Goal: Transaction & Acquisition: Purchase product/service

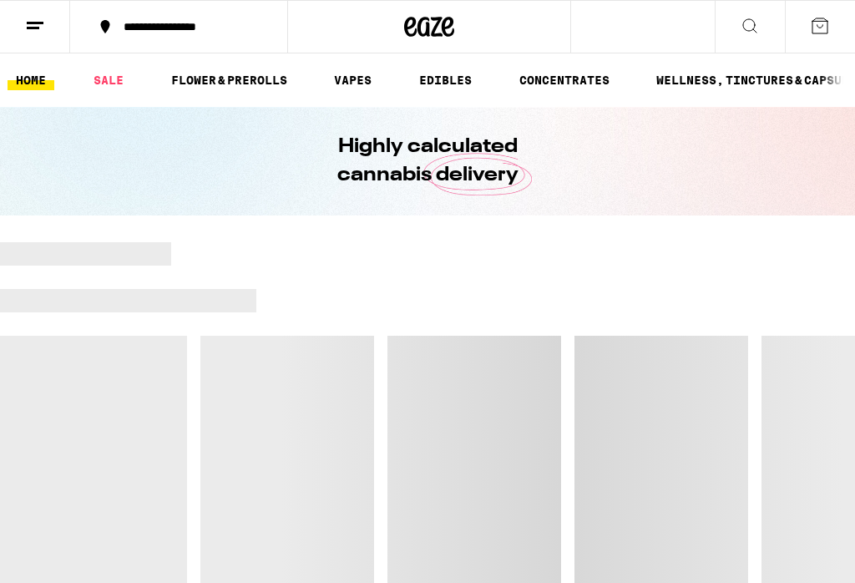
click at [111, 86] on link "SALE" at bounding box center [108, 80] width 47 height 20
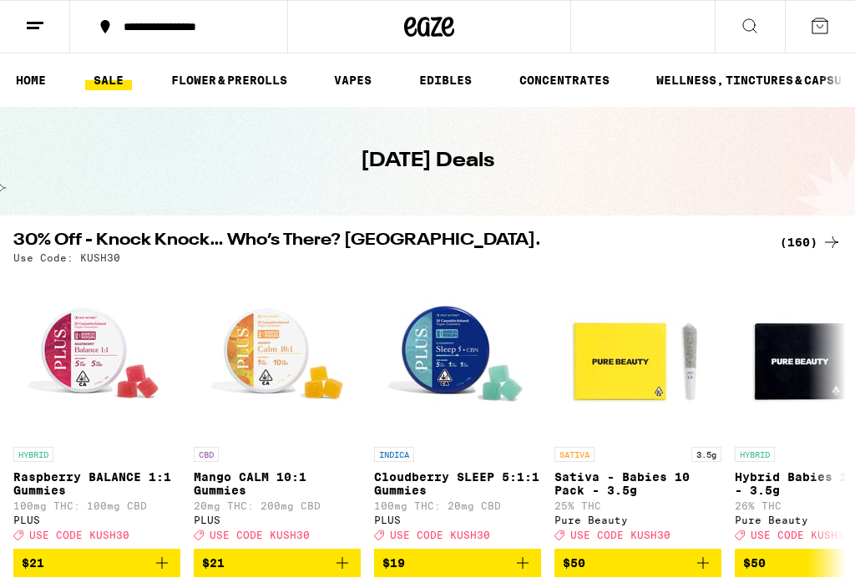
click at [808, 233] on div "(160)" at bounding box center [811, 242] width 62 height 20
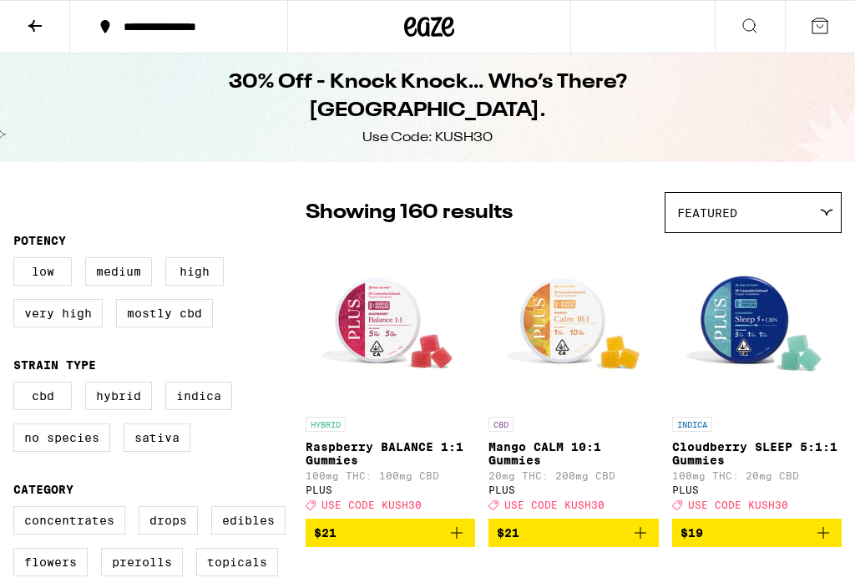
click at [158, 447] on label "Sativa" at bounding box center [157, 437] width 67 height 28
click at [18, 385] on input "Sativa" at bounding box center [17, 384] width 1 height 1
checkbox input "true"
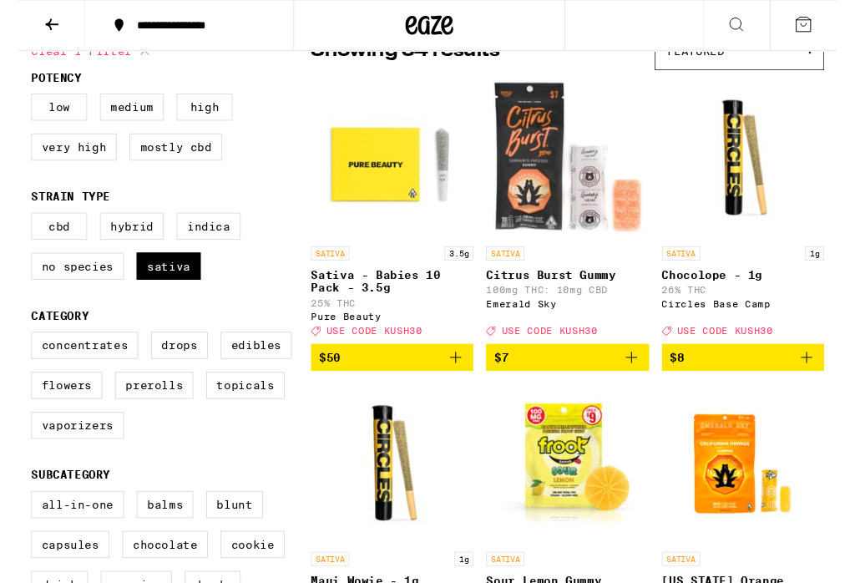
scroll to position [160, 0]
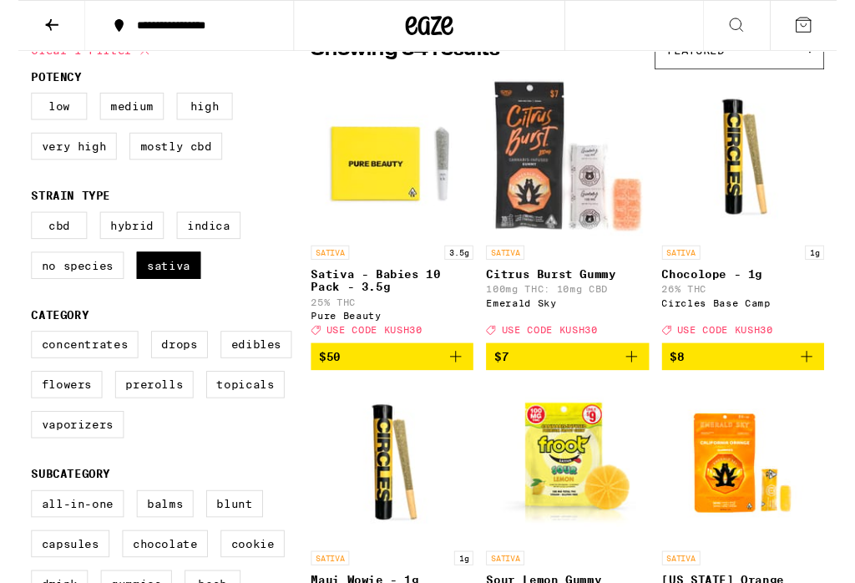
click at [59, 416] on label "Flowers" at bounding box center [50, 402] width 74 height 28
click at [18, 349] on input "Flowers" at bounding box center [17, 348] width 1 height 1
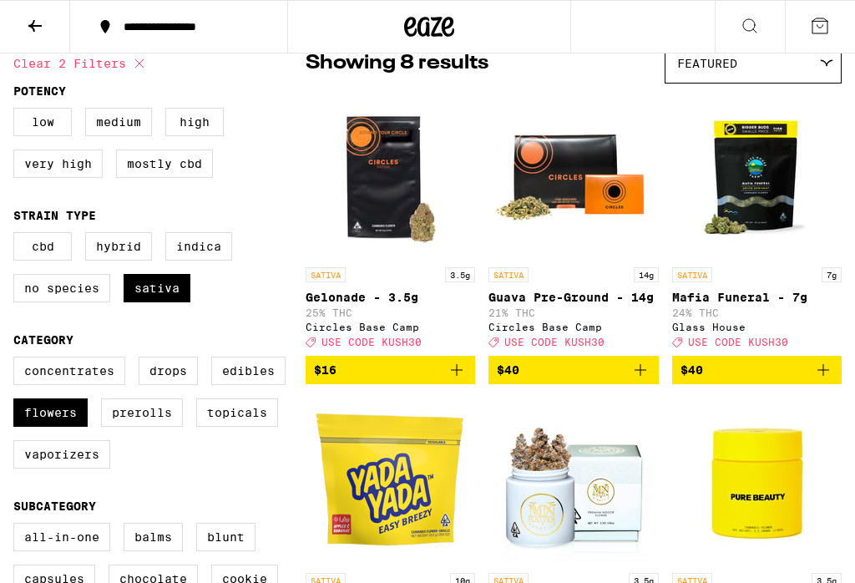
scroll to position [130, 0]
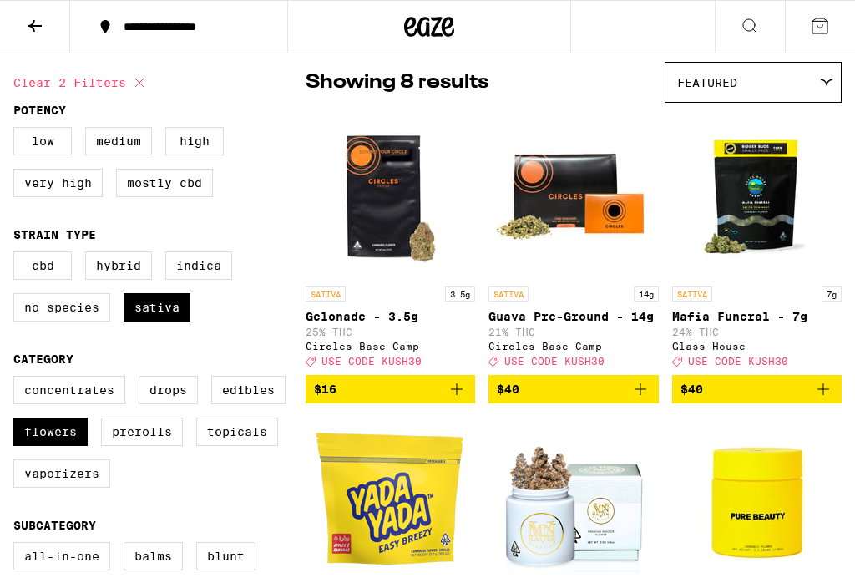
click at [650, 394] on icon "Add to bag" at bounding box center [641, 389] width 20 height 20
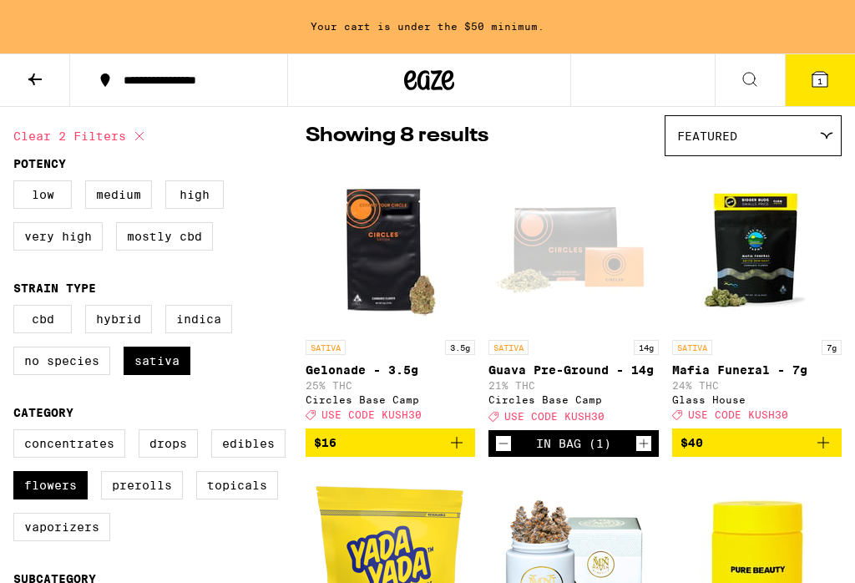
click at [49, 499] on label "Flowers" at bounding box center [50, 485] width 74 height 28
click at [18, 433] on input "Flowers" at bounding box center [17, 432] width 1 height 1
checkbox input "false"
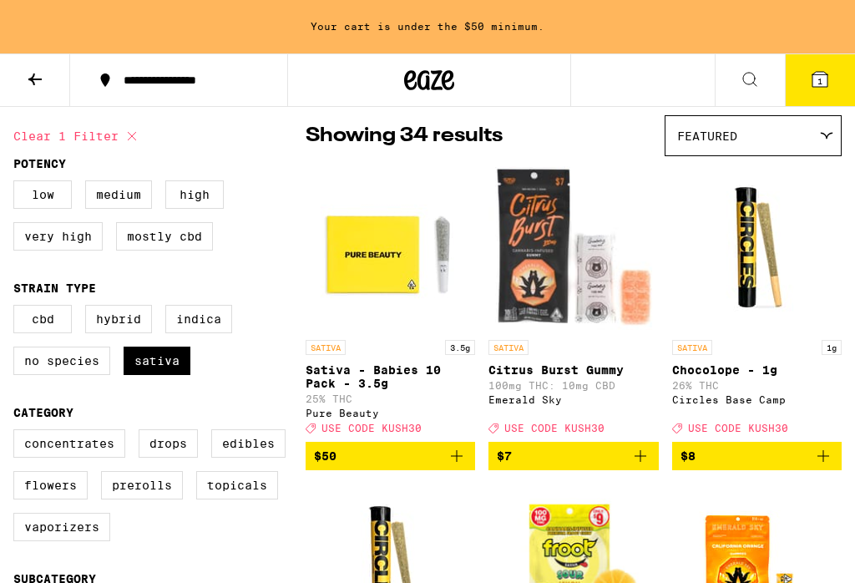
click at [145, 499] on label "Prerolls" at bounding box center [142, 485] width 82 height 28
click at [18, 433] on input "Prerolls" at bounding box center [17, 432] width 1 height 1
checkbox input "true"
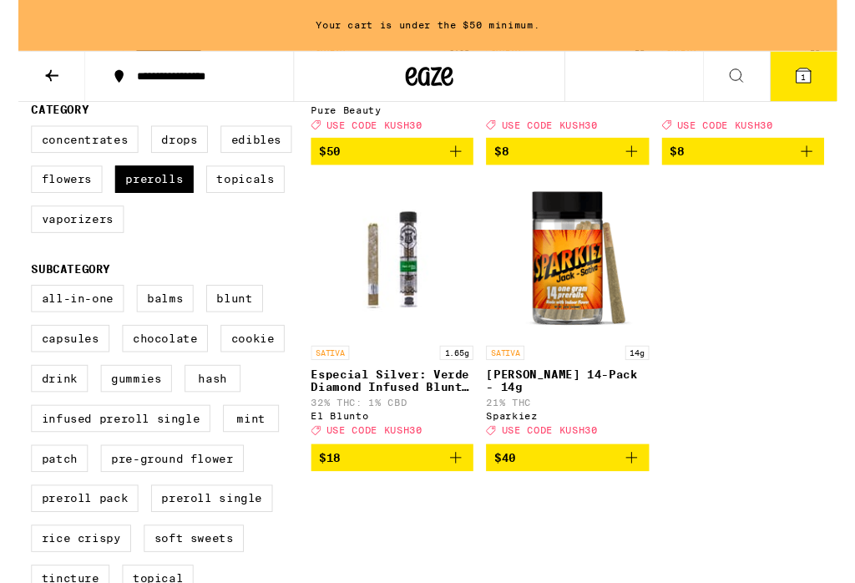
scroll to position [428, 0]
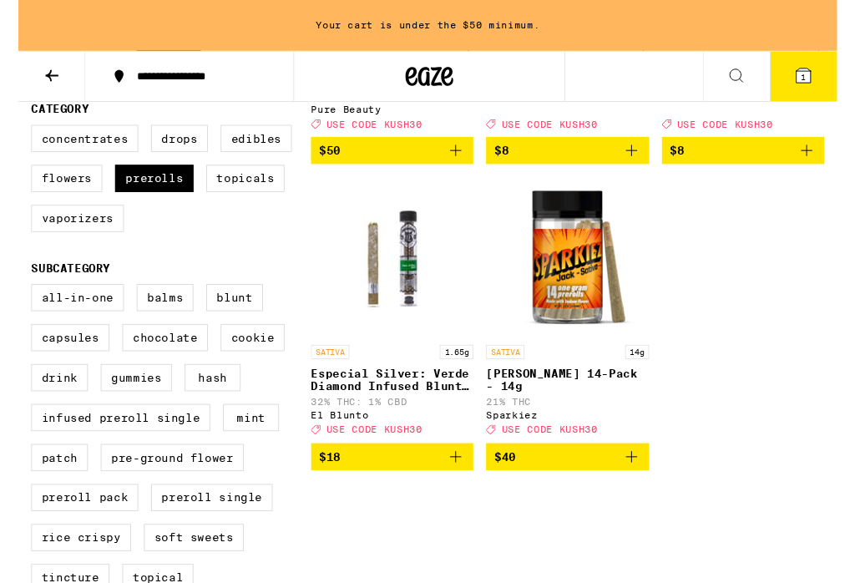
click at [646, 488] on icon "Add to bag" at bounding box center [641, 478] width 20 height 20
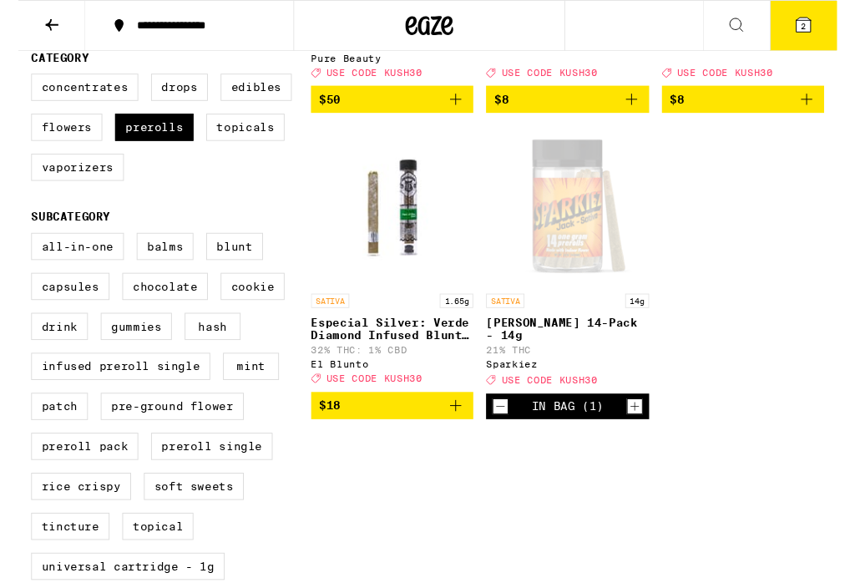
click at [464, 433] on icon "Add to bag" at bounding box center [457, 423] width 20 height 20
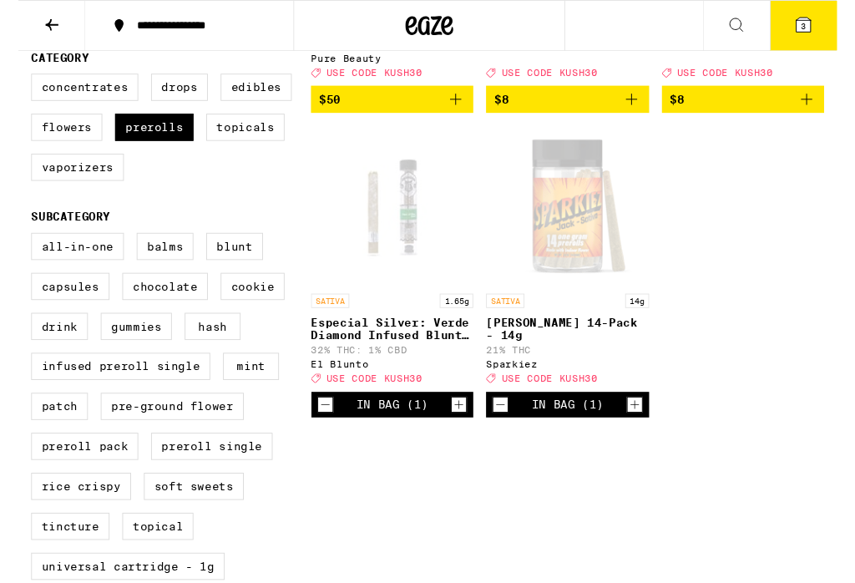
click at [819, 23] on span "3" at bounding box center [820, 28] width 5 height 10
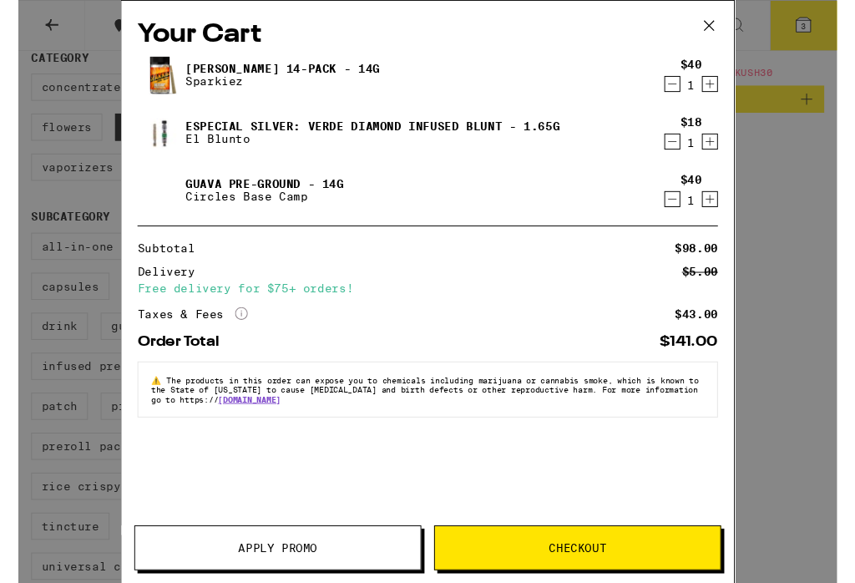
click at [807, 281] on div "Your Cart [PERSON_NAME] 14-Pack - 14g Sparkiez $40 1 Especial Silver: Verde Dia…" at bounding box center [427, 304] width 855 height 609
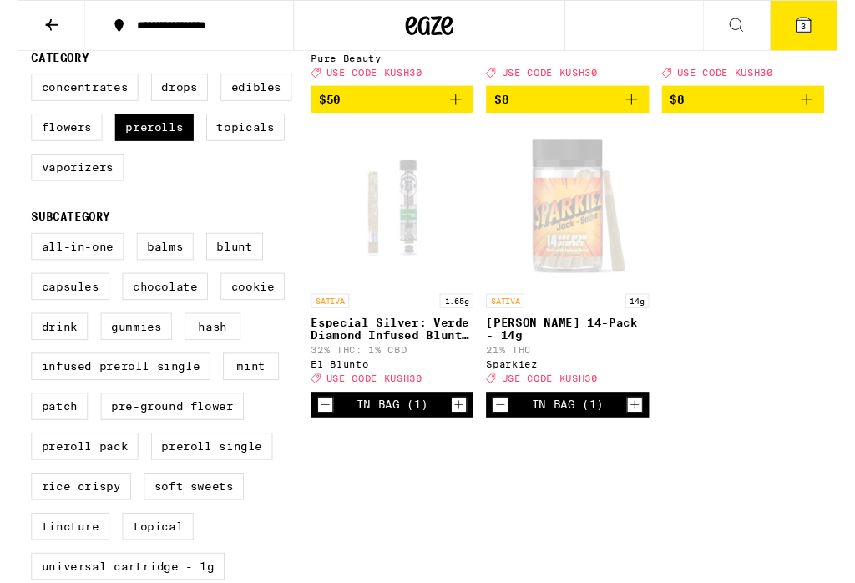
click at [823, 28] on span "3" at bounding box center [820, 28] width 5 height 10
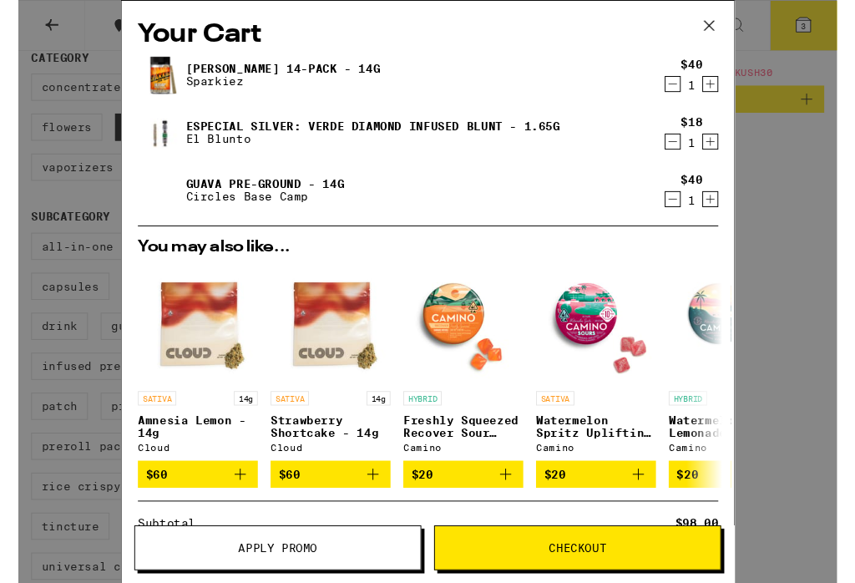
click at [184, 570] on span "Apply Promo" at bounding box center [271, 572] width 298 height 12
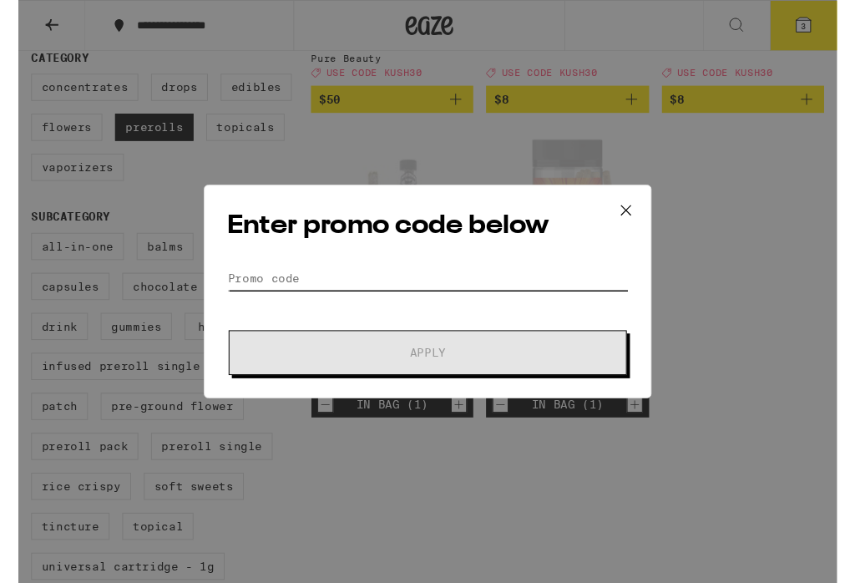
click at [504, 291] on input "Promo Code" at bounding box center [427, 290] width 419 height 25
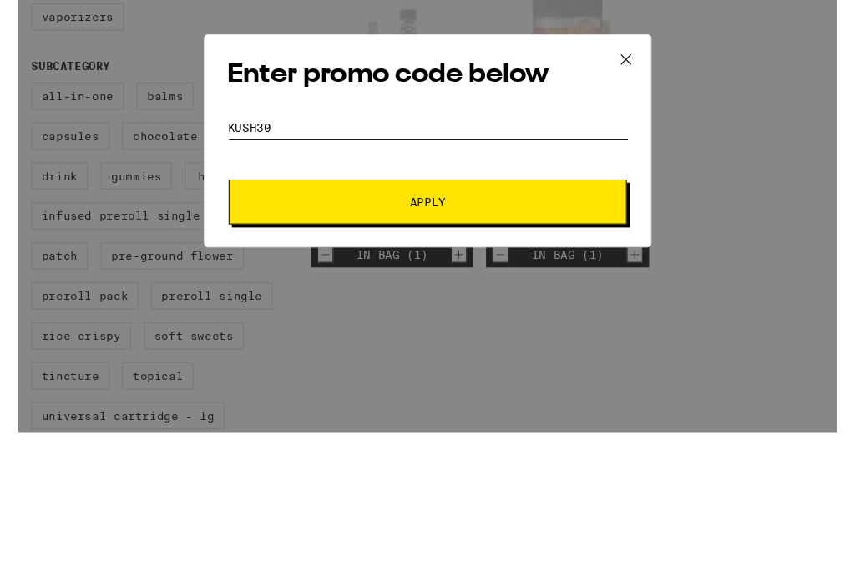
type input "Kush30"
click at [588, 345] on button "Apply" at bounding box center [428, 368] width 416 height 47
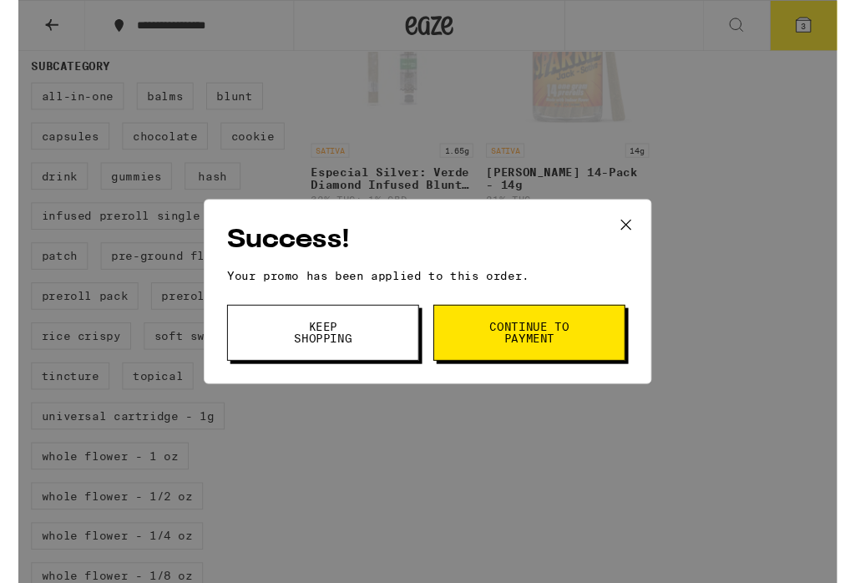
click at [519, 356] on span "Continue to payment" at bounding box center [533, 347] width 85 height 23
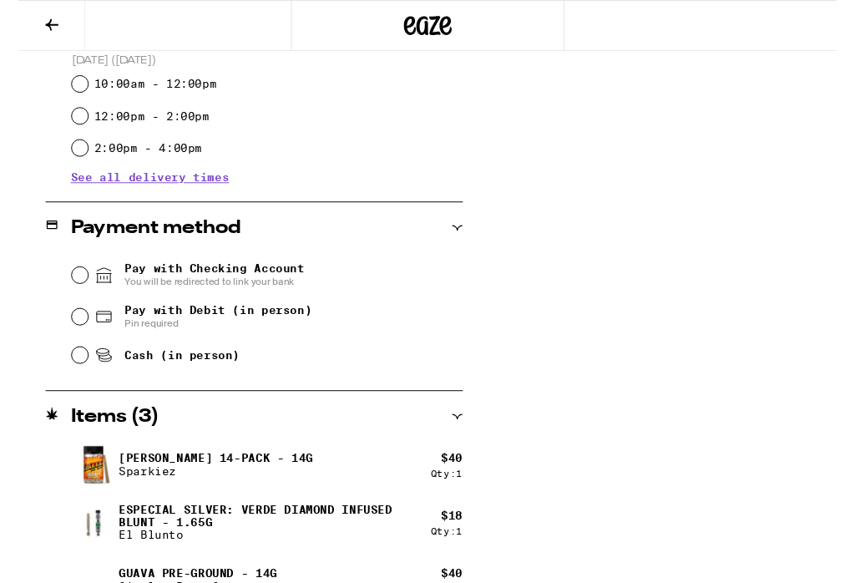
scroll to position [603, 0]
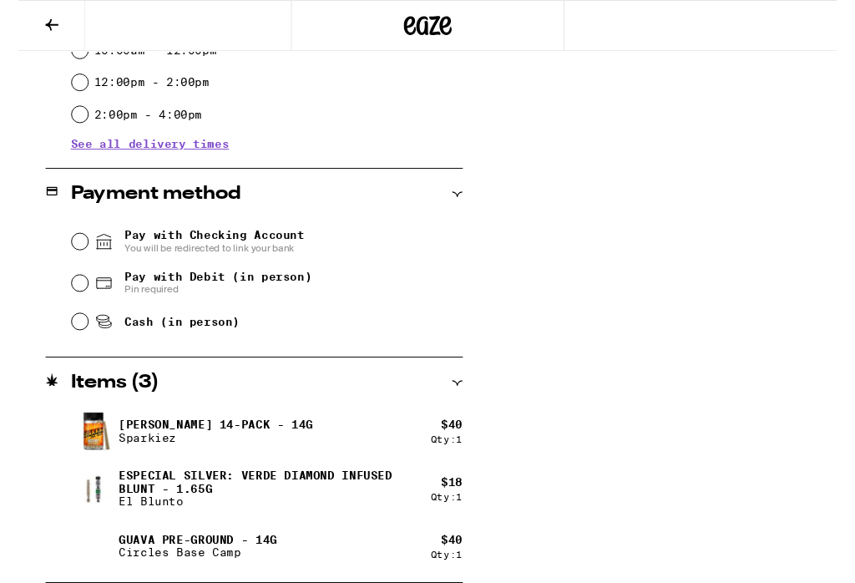
click at [63, 300] on input "Pay with Debit (in person) Pin required" at bounding box center [64, 295] width 17 height 17
radio input "true"
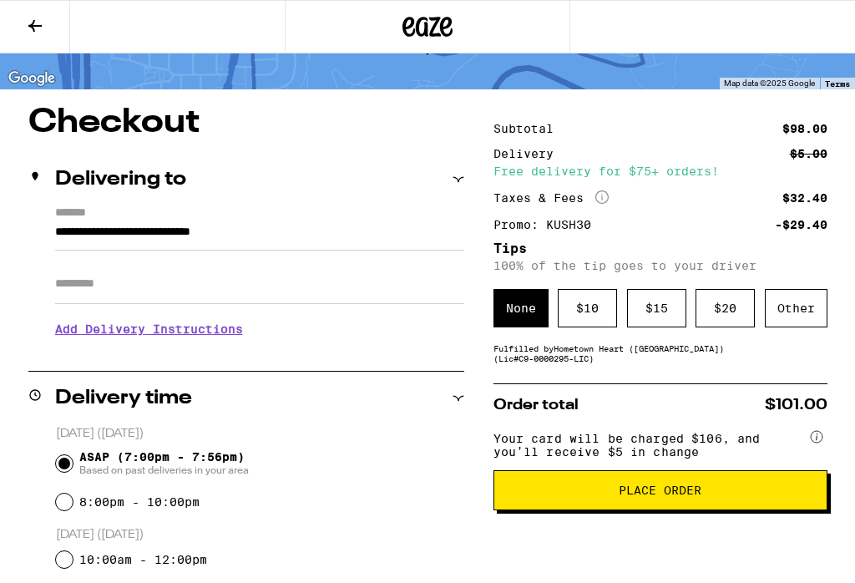
scroll to position [94, 0]
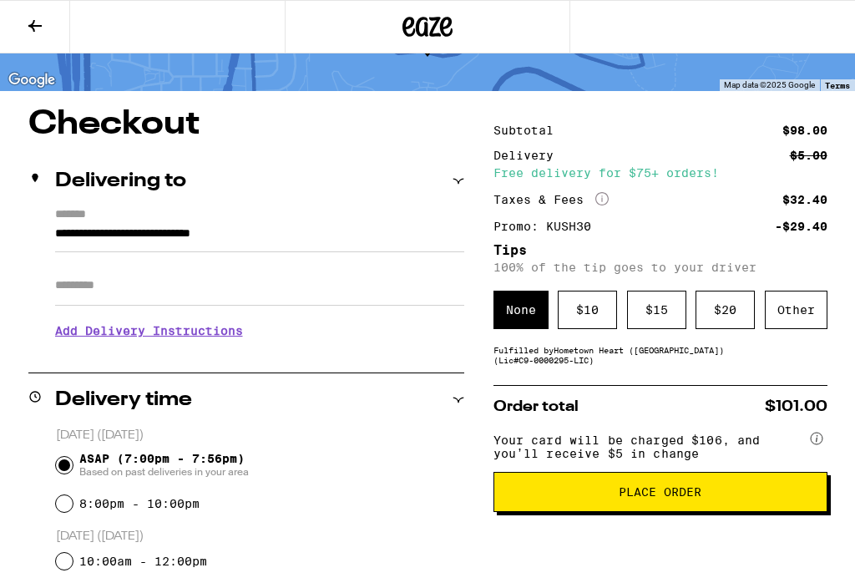
click at [803, 316] on div "Other" at bounding box center [796, 310] width 63 height 38
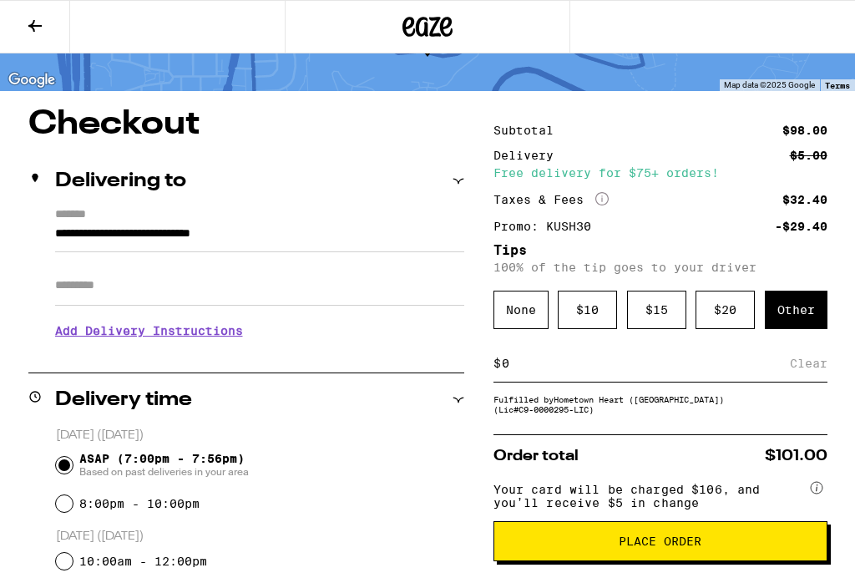
scroll to position [94, 0]
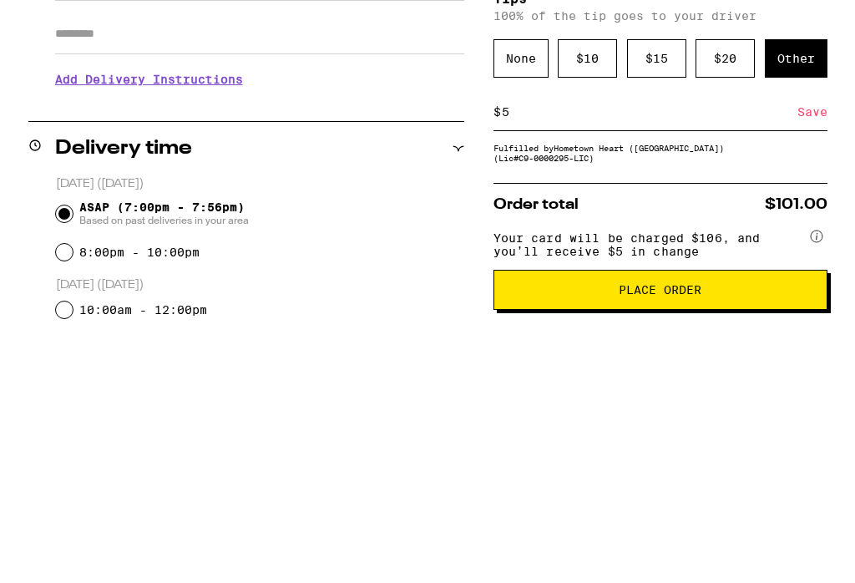
type input "5"
click at [813, 346] on div "Save" at bounding box center [813, 364] width 30 height 37
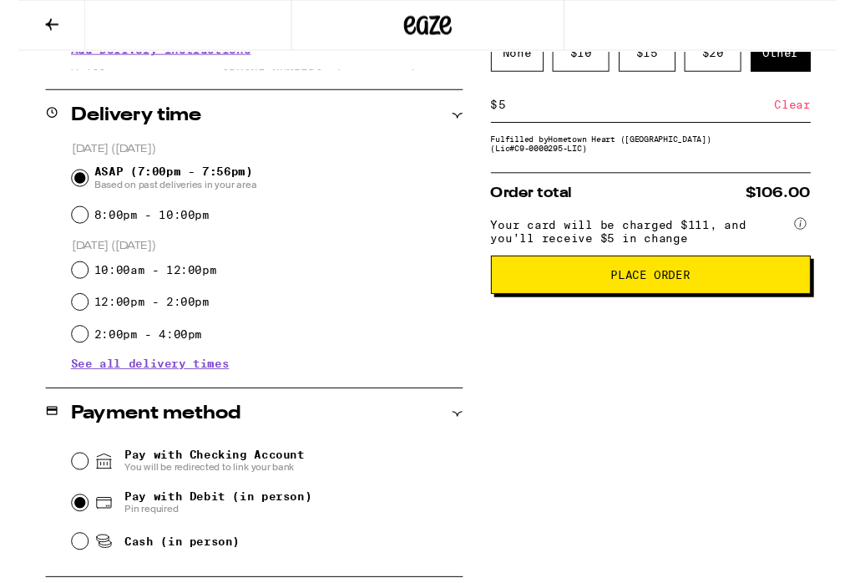
scroll to position [374, 0]
click at [753, 292] on span "Place Order" at bounding box center [661, 287] width 306 height 12
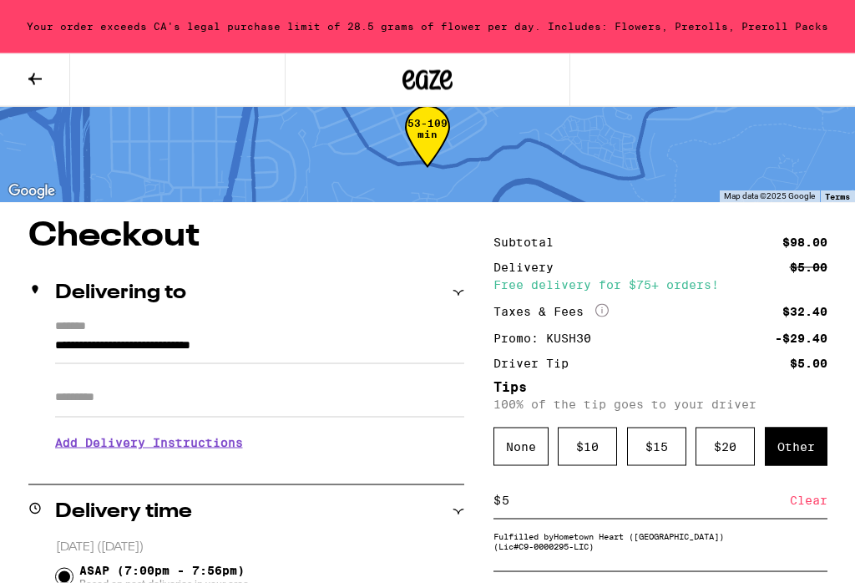
scroll to position [0, 0]
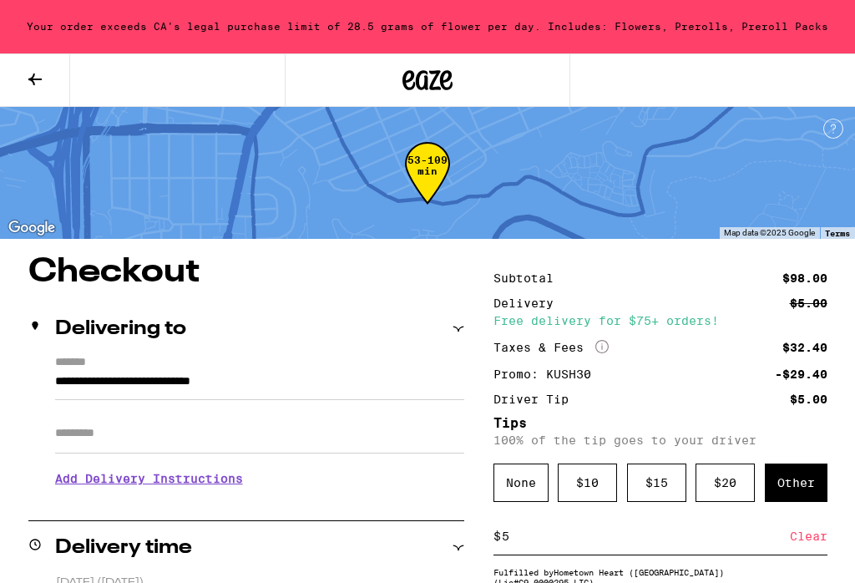
click at [36, 84] on icon at bounding box center [35, 79] width 20 height 20
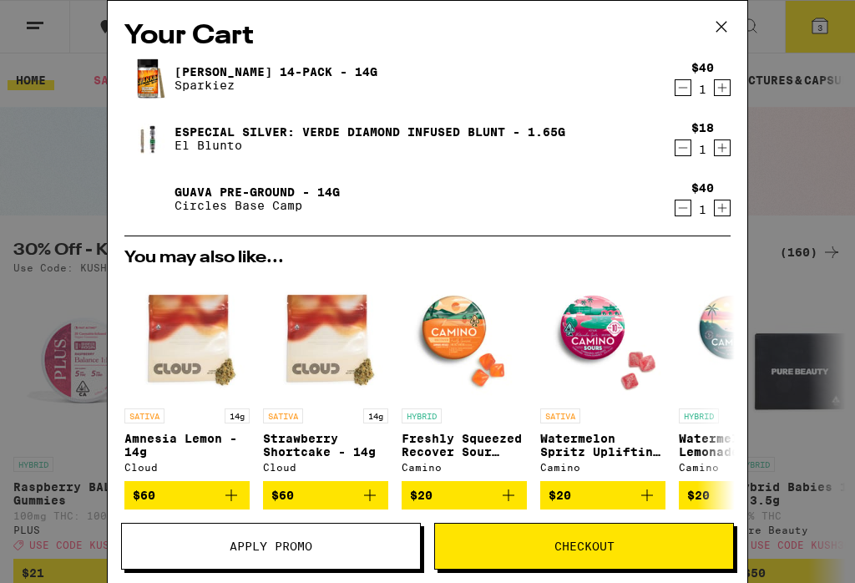
click at [688, 155] on icon "Decrement" at bounding box center [683, 148] width 15 height 20
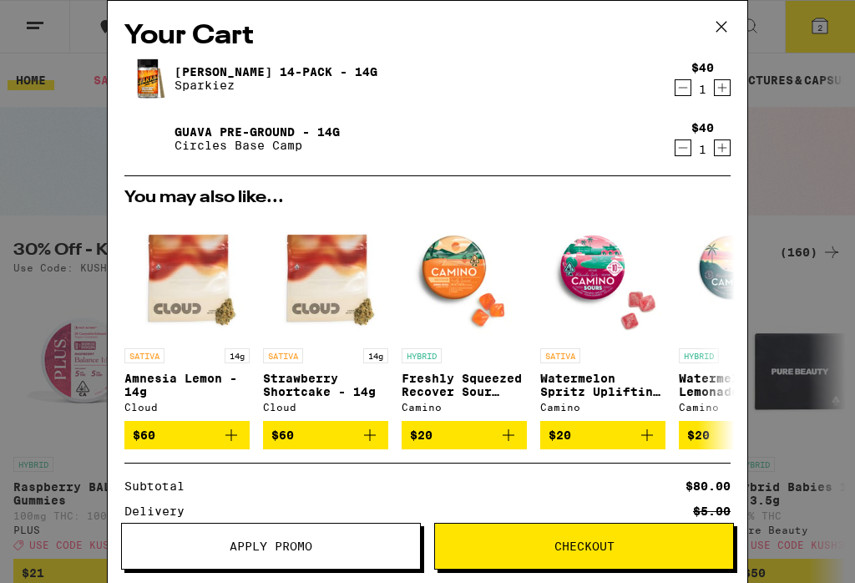
click at [171, 545] on span "Apply Promo" at bounding box center [271, 546] width 298 height 12
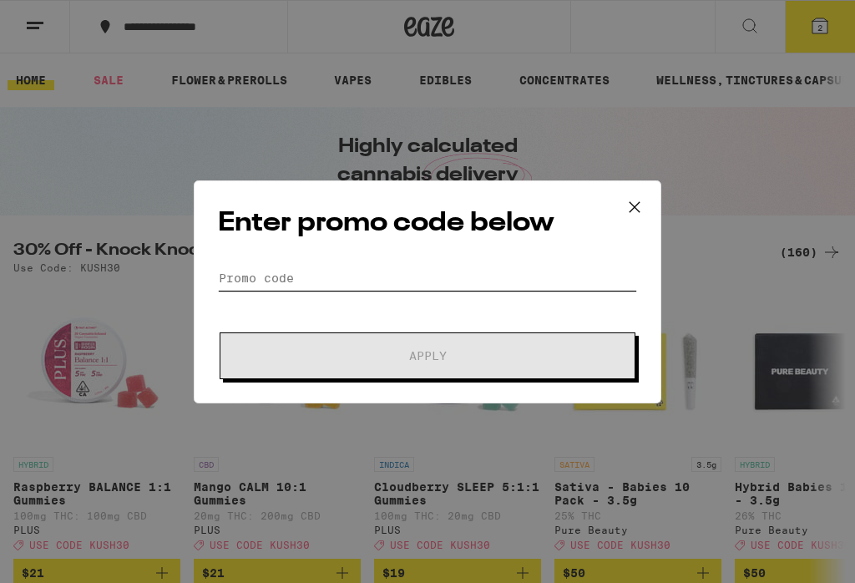
click at [563, 271] on input "Promo Code" at bounding box center [427, 278] width 419 height 25
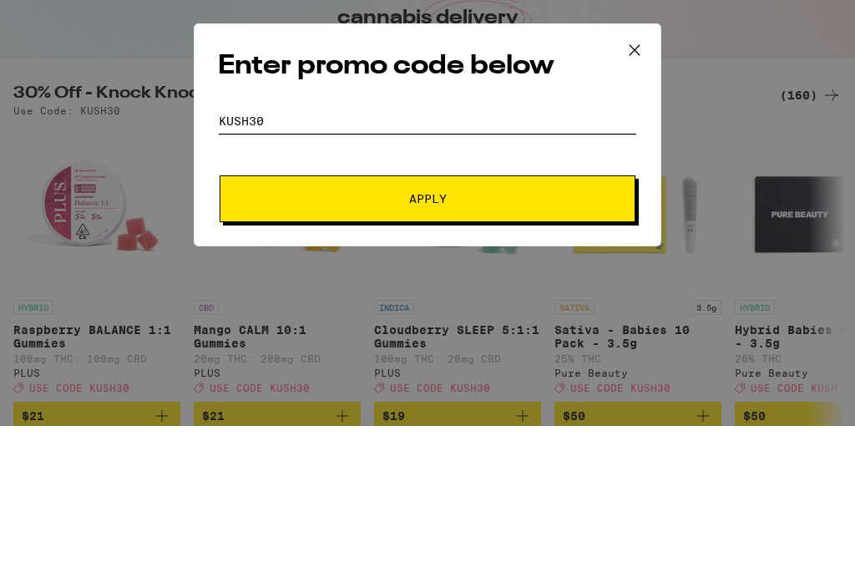
type input "Kush30"
click at [244, 332] on button "Apply" at bounding box center [428, 355] width 416 height 47
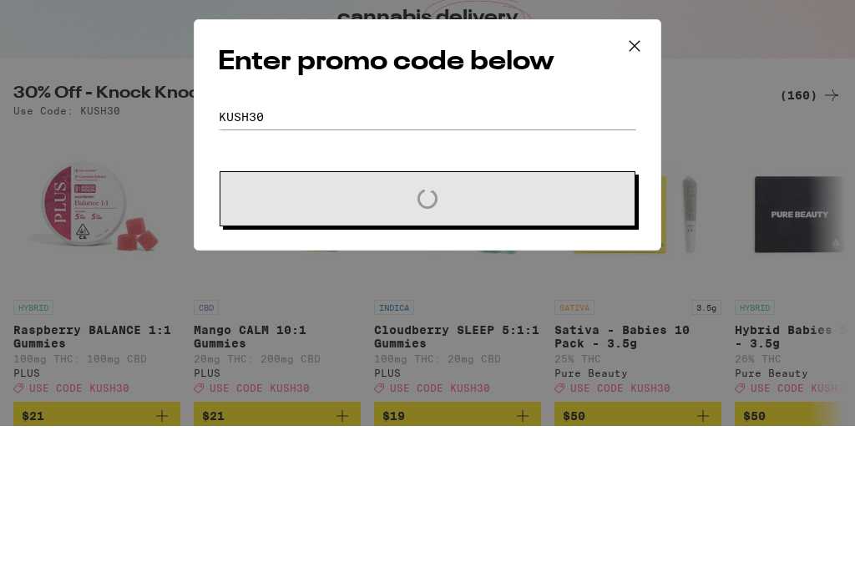
scroll to position [157, 0]
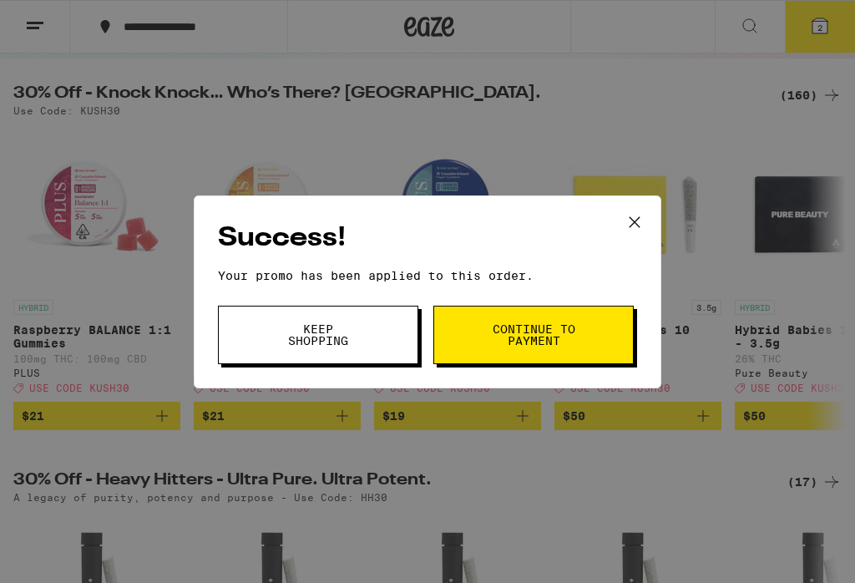
click at [575, 328] on span "Continue to payment" at bounding box center [533, 334] width 85 height 23
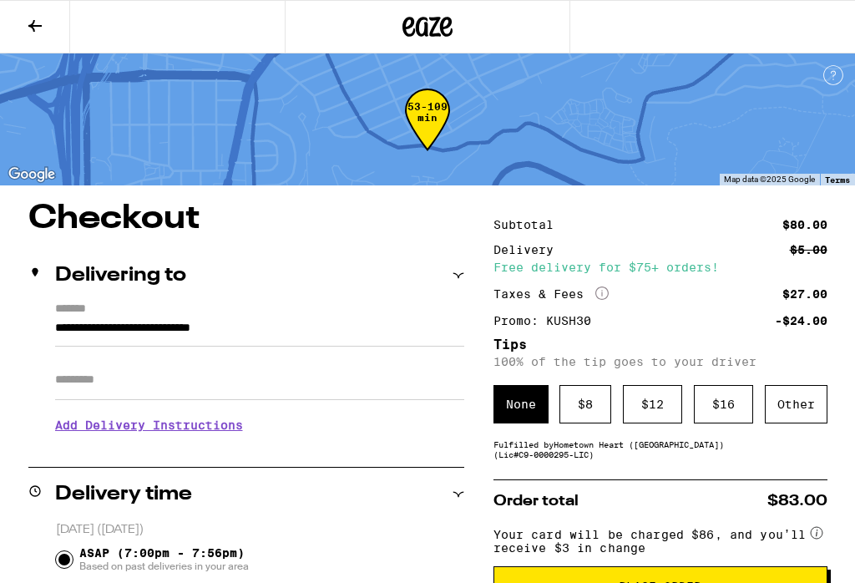
click at [804, 406] on div "Other" at bounding box center [796, 404] width 63 height 38
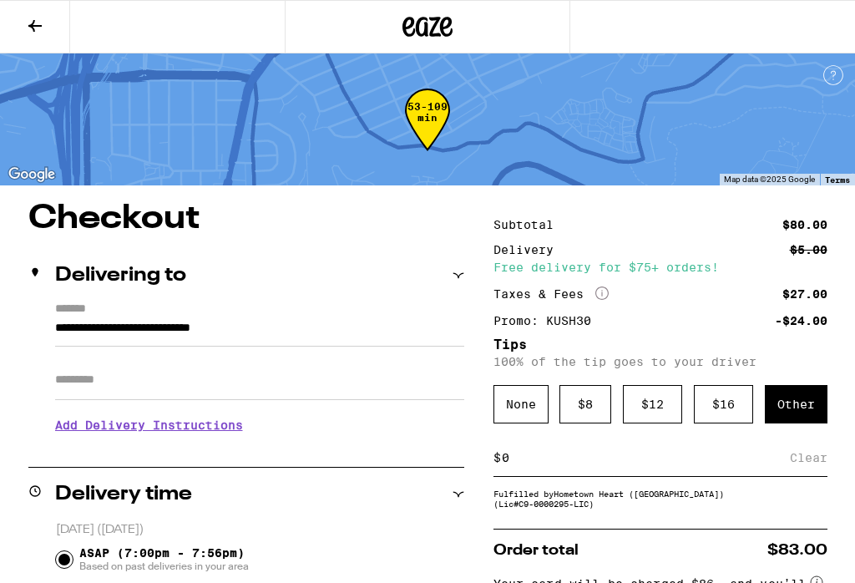
scroll to position [5, 0]
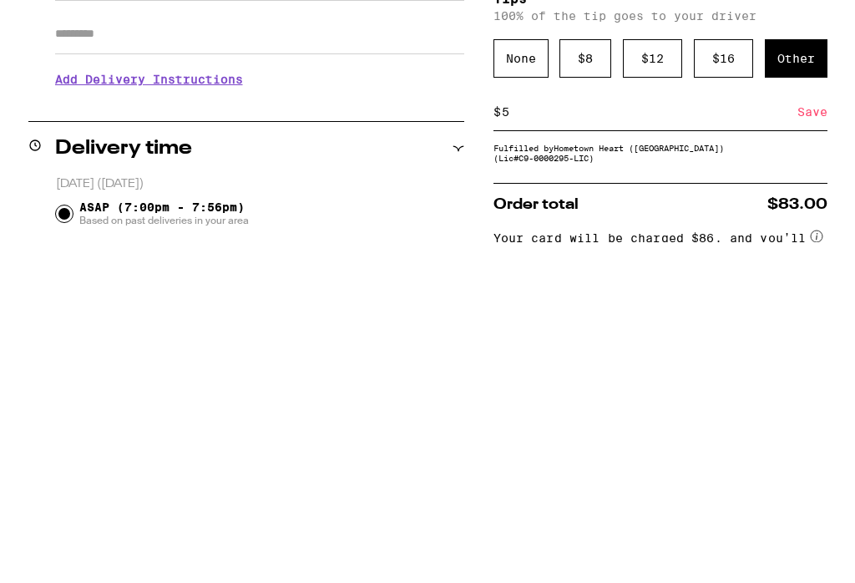
type input "5"
click at [820, 434] on div "Save" at bounding box center [813, 452] width 30 height 37
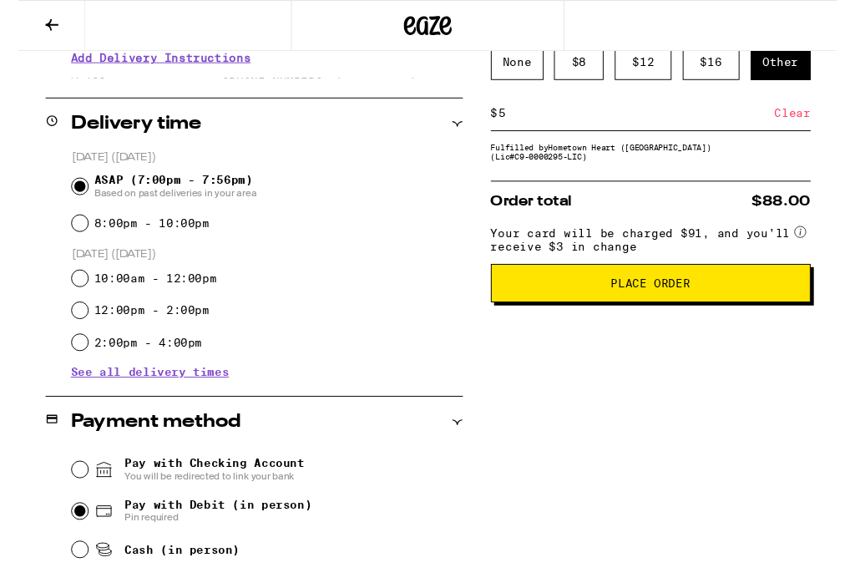
scroll to position [542, 0]
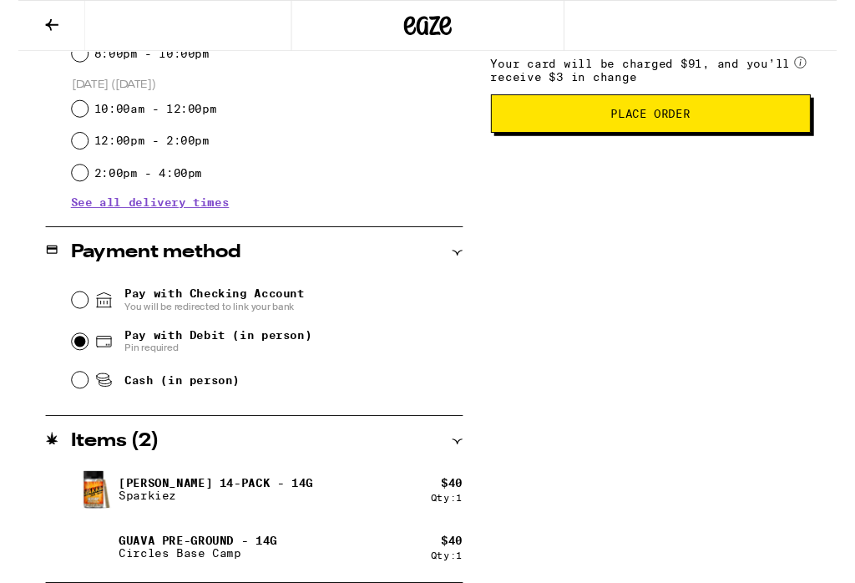
click at [124, 511] on p "Sparkiez" at bounding box center [206, 517] width 203 height 13
click at [33, 28] on icon at bounding box center [34, 26] width 13 height 12
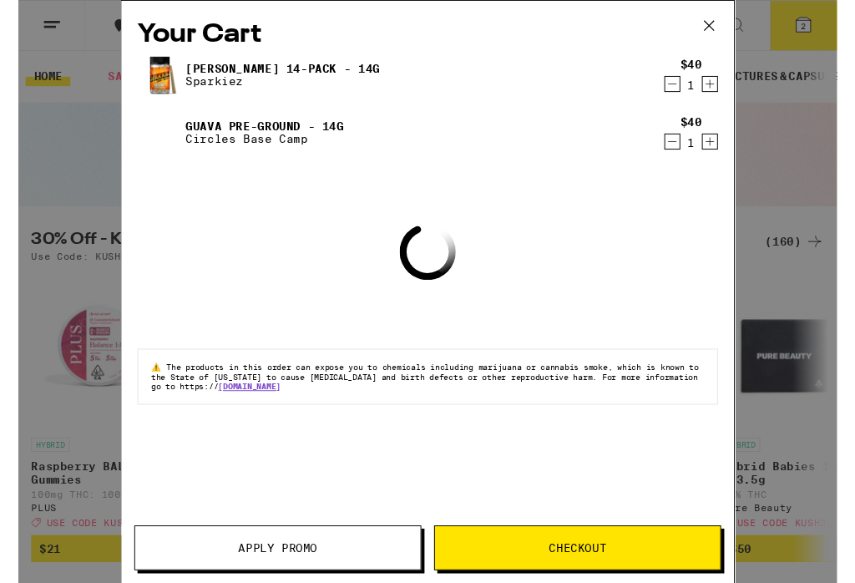
click at [197, 78] on link "[PERSON_NAME] 14-Pack - 14g" at bounding box center [276, 71] width 203 height 13
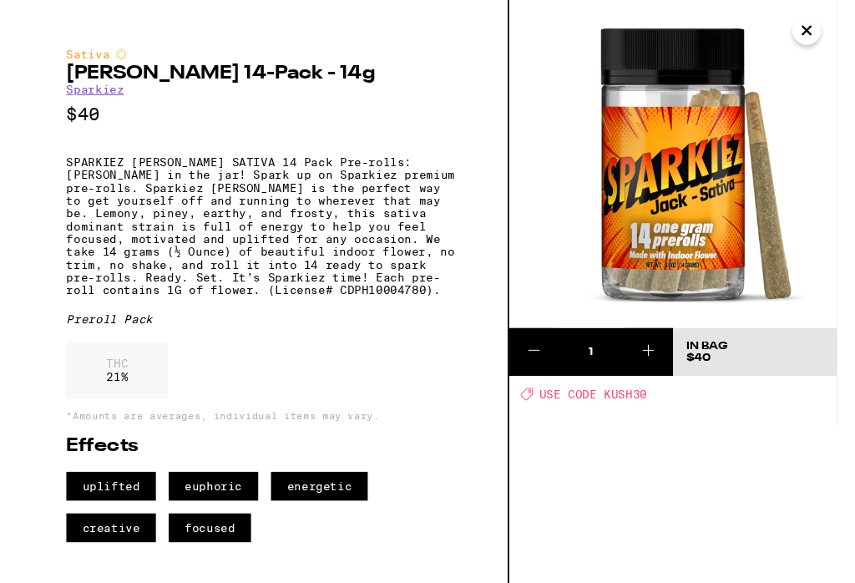
click at [821, 33] on icon "Close" at bounding box center [823, 32] width 8 height 8
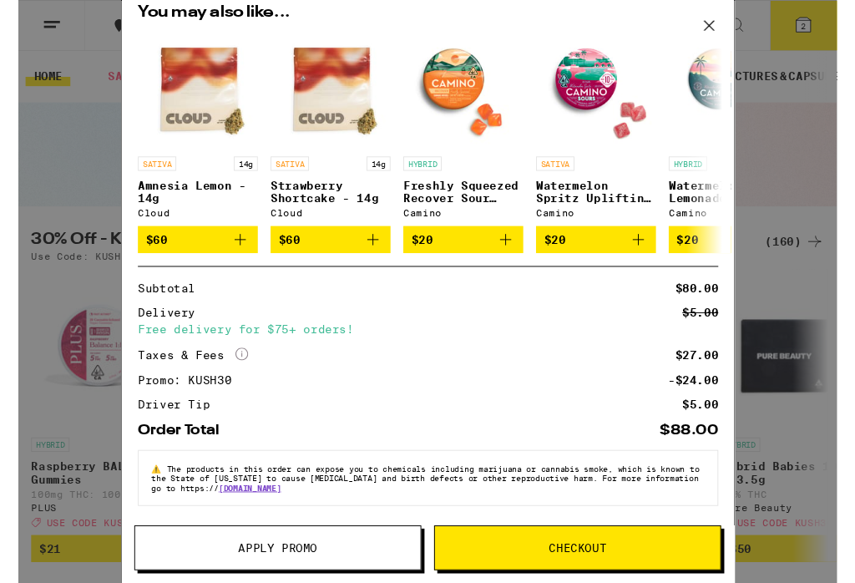
scroll to position [202, 0]
click at [656, 567] on span "Checkout" at bounding box center [584, 572] width 298 height 12
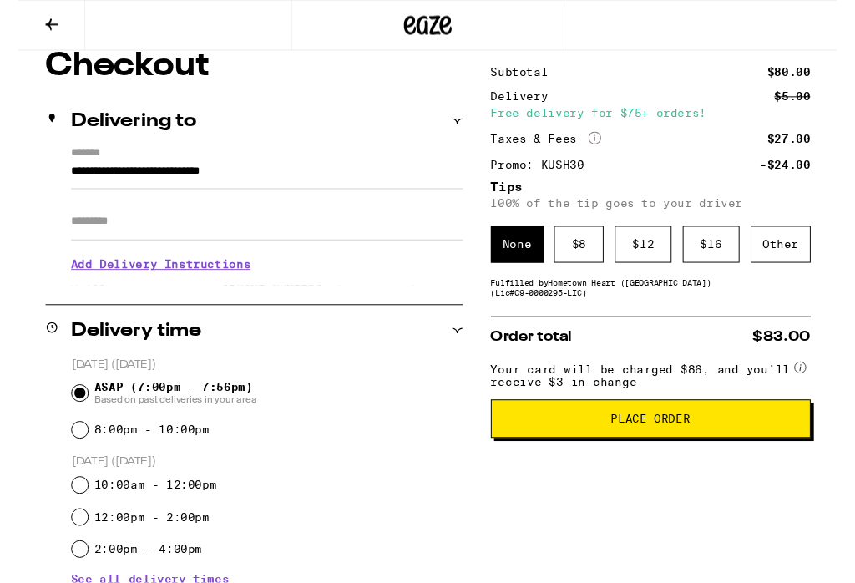
scroll to position [149, 0]
click at [741, 443] on span "Place Order" at bounding box center [661, 437] width 306 height 12
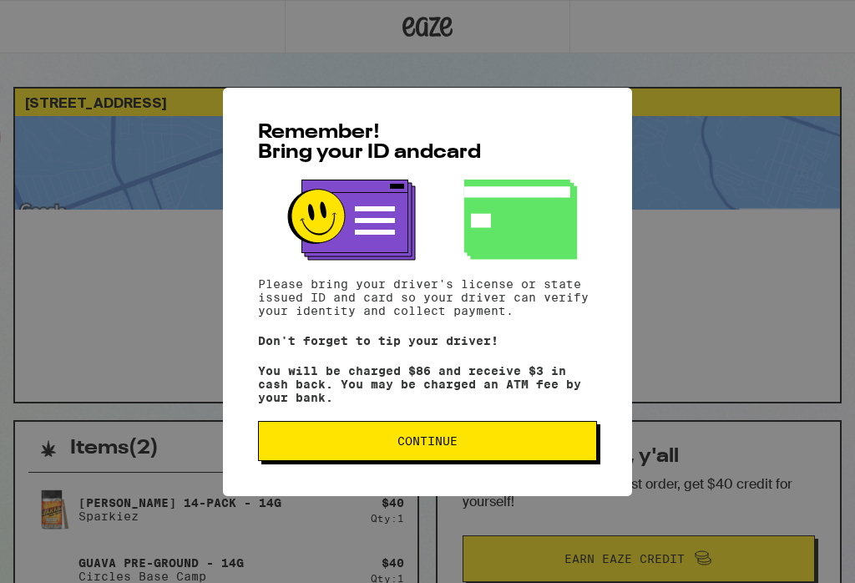
click at [549, 442] on button "Continue" at bounding box center [427, 441] width 339 height 40
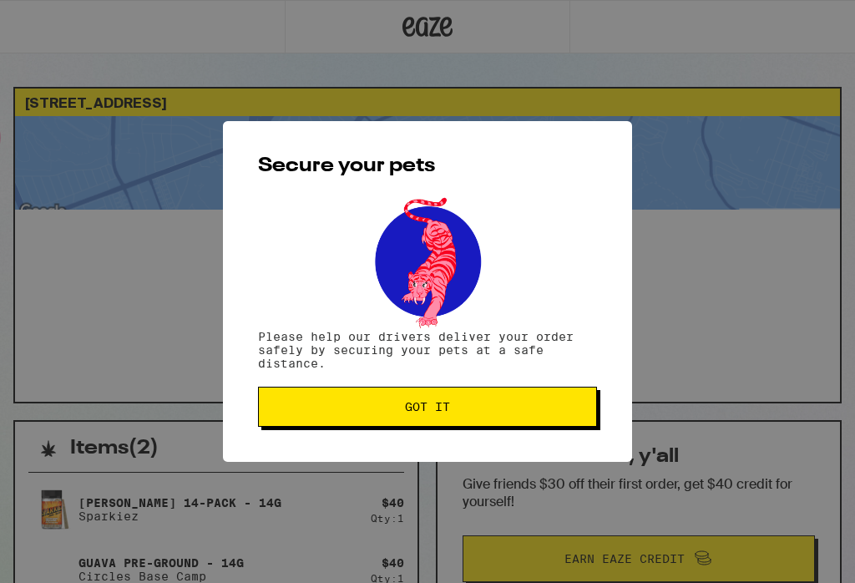
click at [566, 410] on span "Got it" at bounding box center [427, 407] width 311 height 12
